Goal: Task Accomplishment & Management: Complete application form

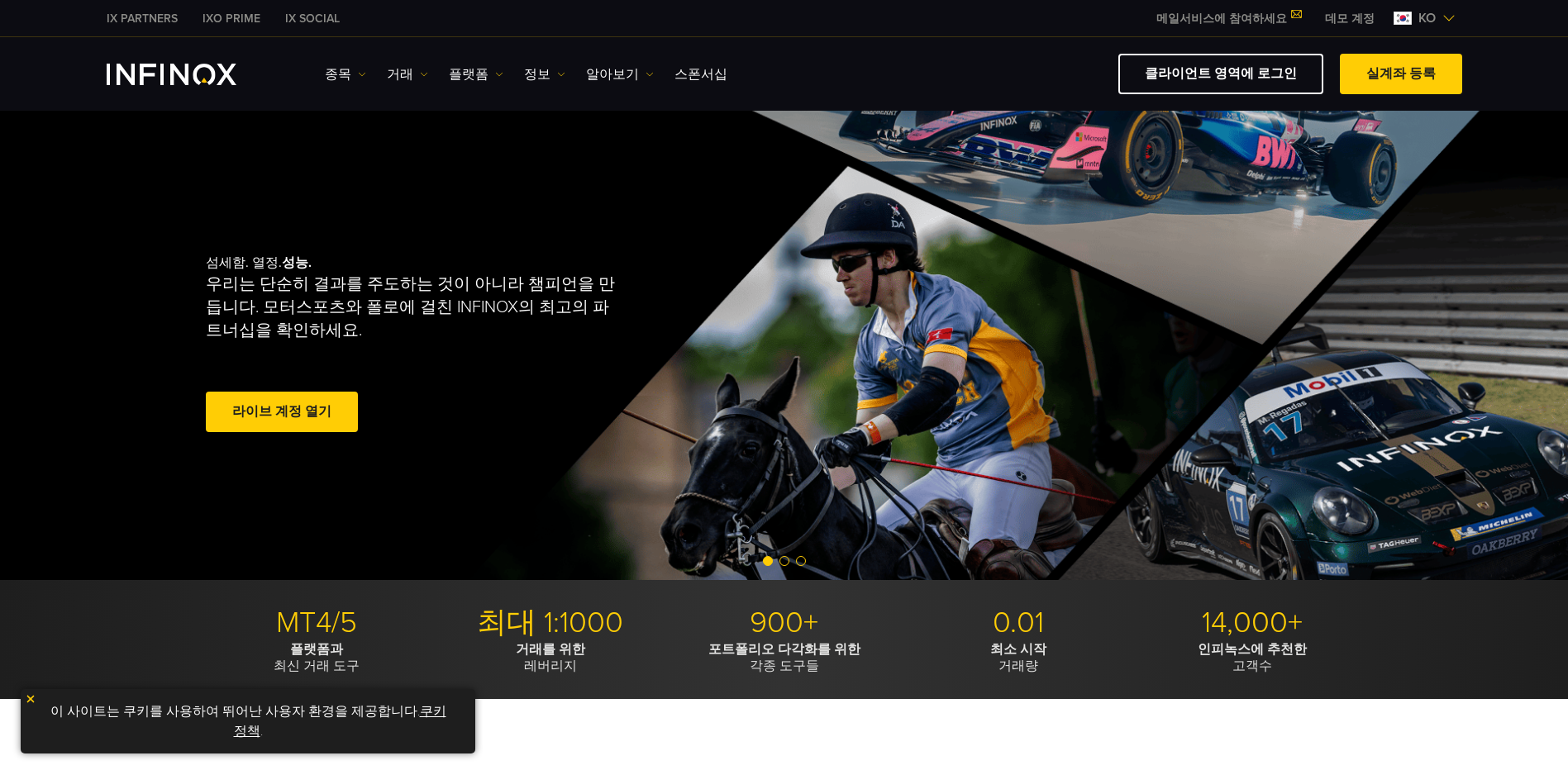
click at [280, 410] on link "라이브 계정 열기" at bounding box center [281, 412] width 152 height 41
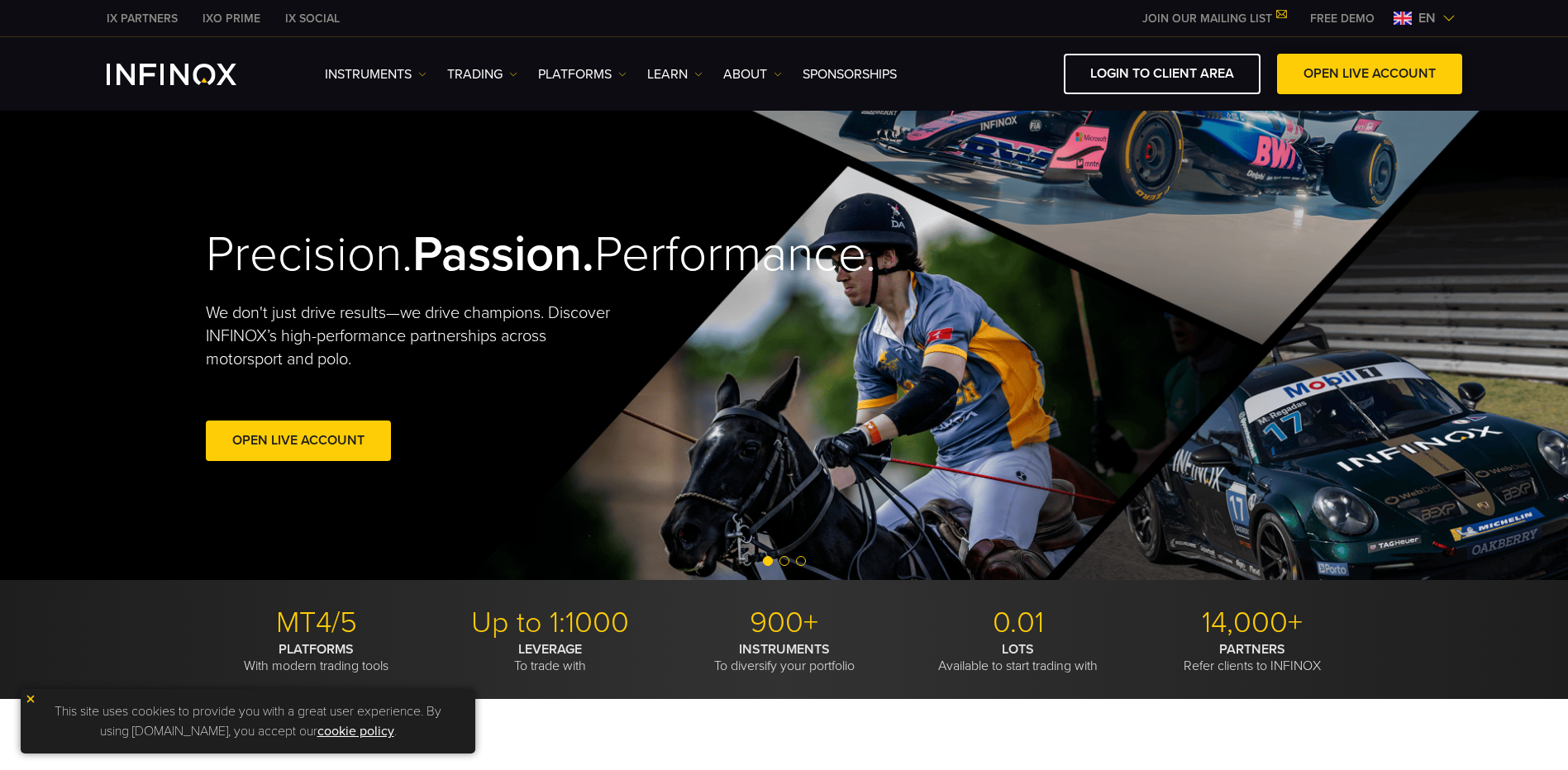
click at [1370, 74] on span at bounding box center [1370, 74] width 0 height 0
click at [1178, 84] on link "LOGIN TO CLIENT AREA" at bounding box center [1161, 74] width 197 height 41
